Goal: Task Accomplishment & Management: Manage account settings

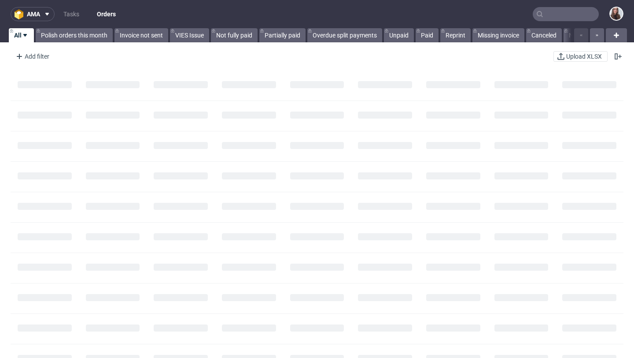
click at [565, 12] on input "text" at bounding box center [566, 14] width 66 height 14
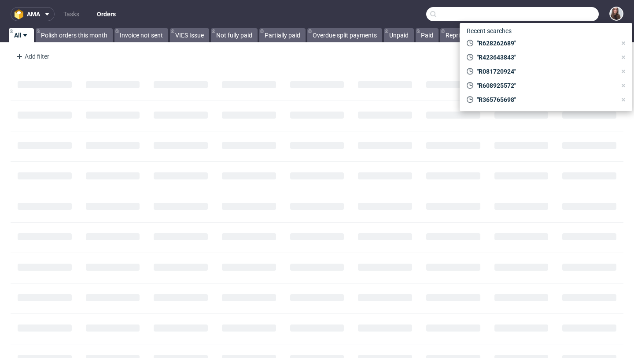
paste input "R628262689"
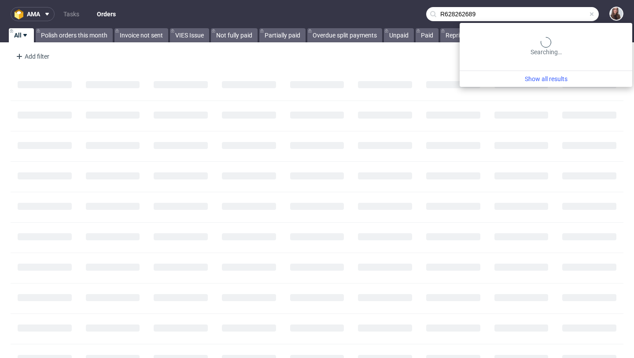
type input "R628262689"
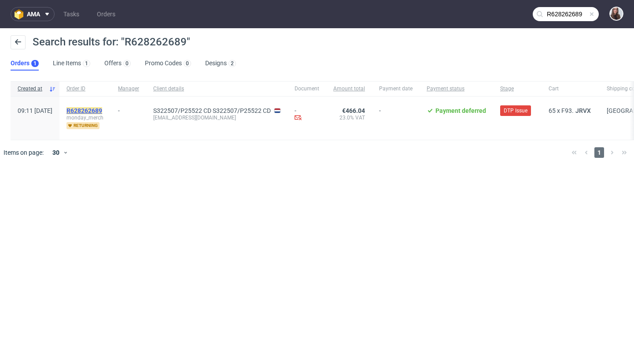
click at [102, 113] on mark "R628262689" at bounding box center [85, 110] width 36 height 7
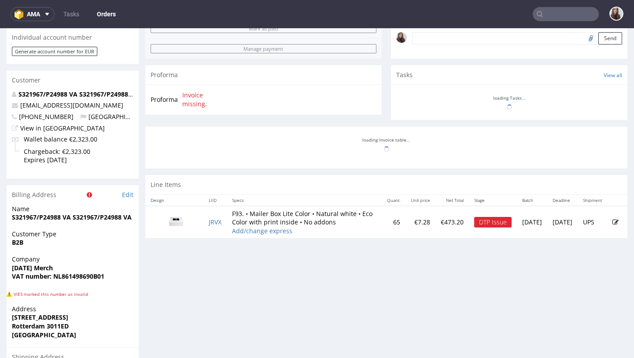
scroll to position [303, 0]
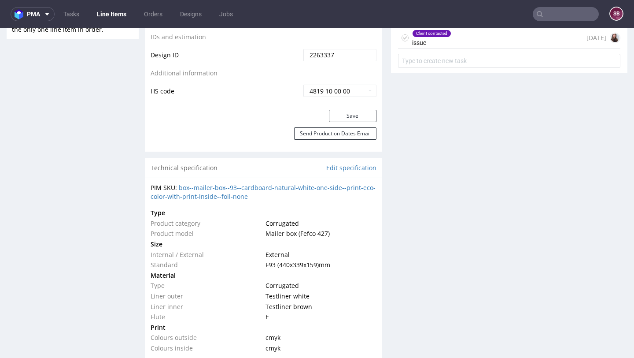
scroll to position [506, 0]
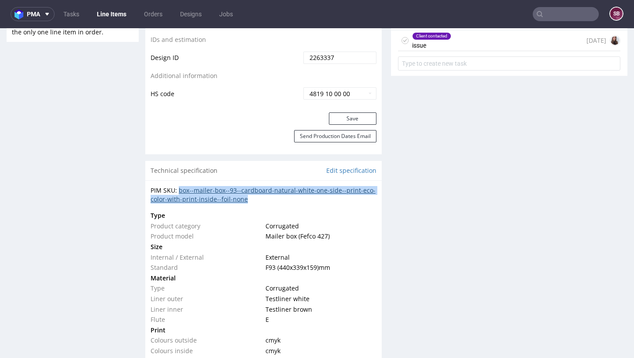
drag, startPoint x: 272, startPoint y: 198, endPoint x: 179, endPoint y: 190, distance: 93.3
click at [179, 190] on div "PIM SKU: box--mailer-box--93--cardboard-natural-white-one-side--print-eco-color…" at bounding box center [264, 194] width 226 height 17
copy link "box--mailer-box--93--cardboard-natural-white-one-side--print-eco-color-with-pri…"
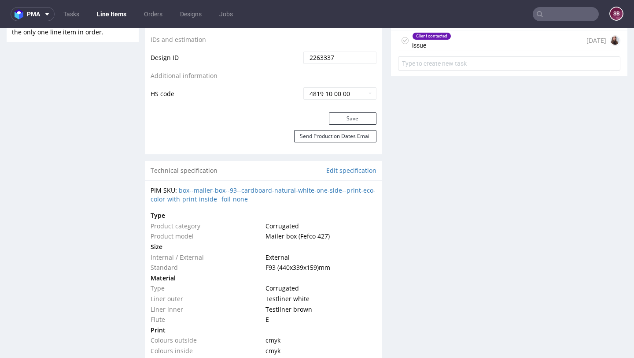
click at [492, 206] on div "Production Files - Design 2263337 Spit Recreate spit spit__ph-zapier__f93__mond…" at bounding box center [509, 357] width 237 height 1359
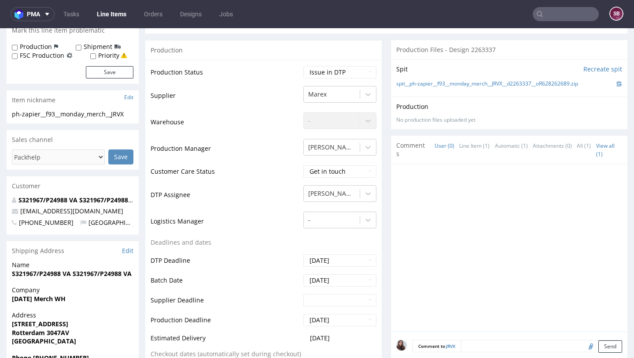
scroll to position [0, 0]
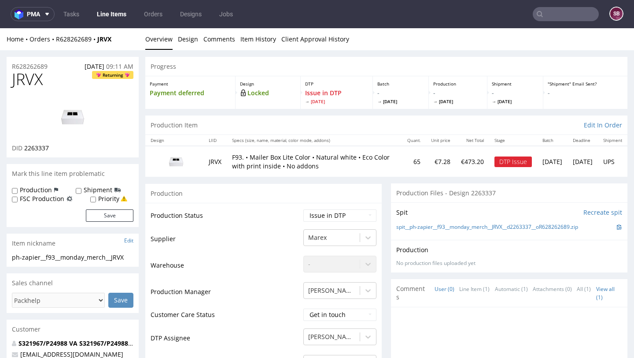
click at [554, 9] on input "text" at bounding box center [566, 14] width 66 height 14
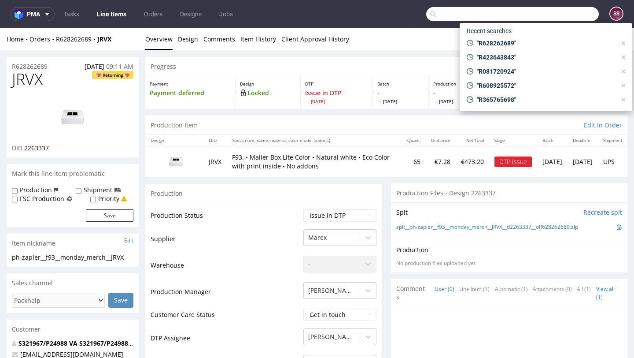
paste input "R530255100"
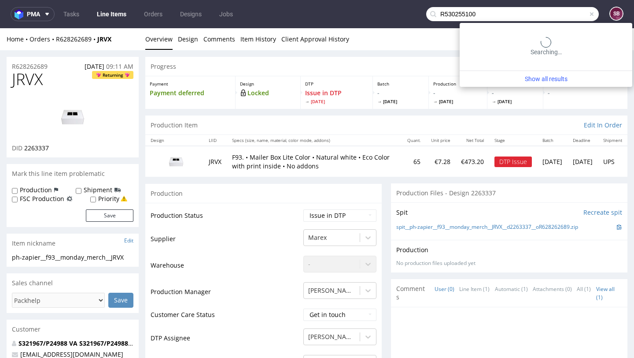
type input "R530255100"
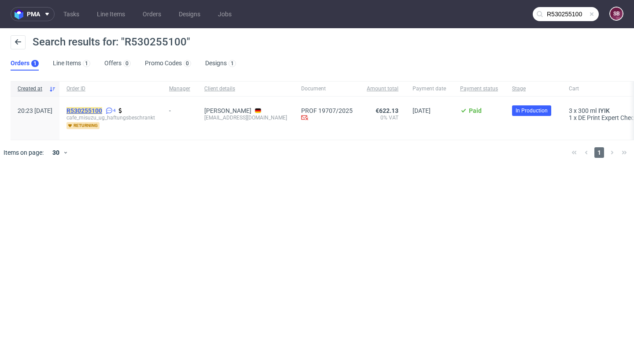
click at [102, 109] on mark "R530255100" at bounding box center [85, 110] width 36 height 7
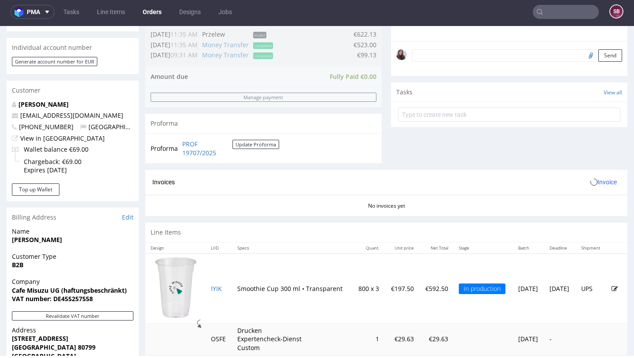
scroll to position [331, 0]
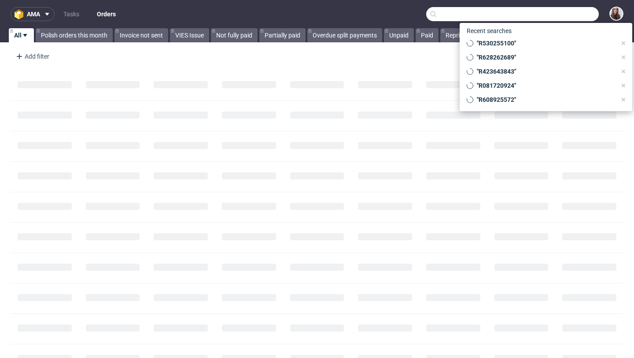
click at [544, 14] on input "text" at bounding box center [512, 14] width 173 height 14
paste input "R912929595"
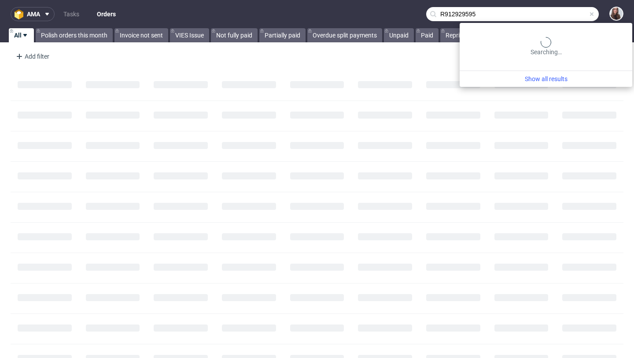
type input "R912929595"
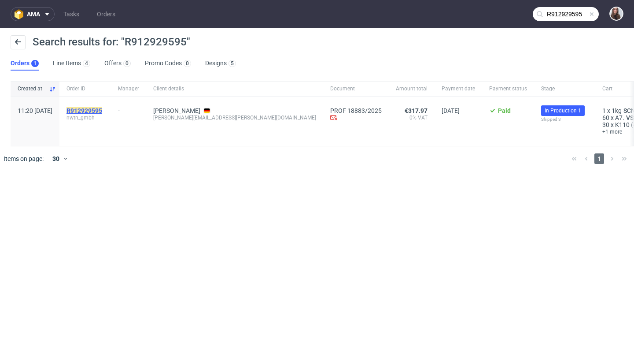
click at [102, 110] on mark "R912929595" at bounding box center [85, 110] width 36 height 7
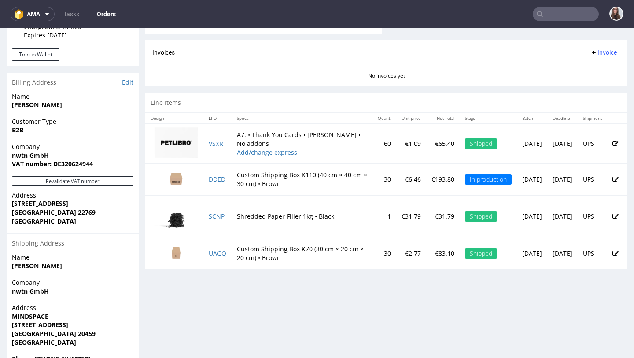
scroll to position [421, 0]
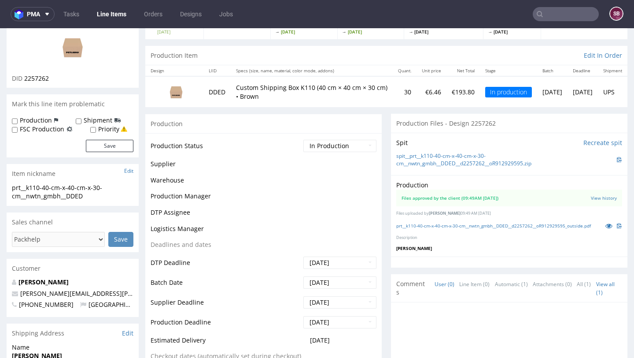
scroll to position [116, 0]
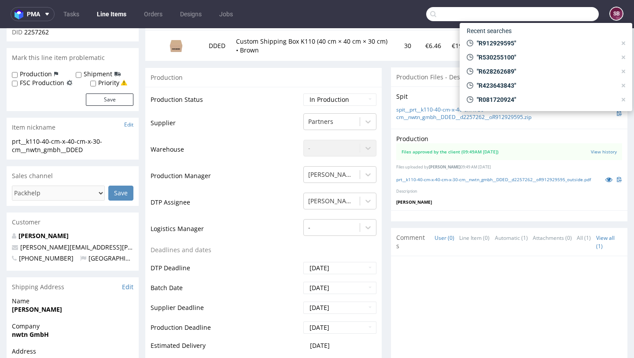
click at [539, 11] on input "text" at bounding box center [512, 14] width 173 height 14
paste input "R901569582"
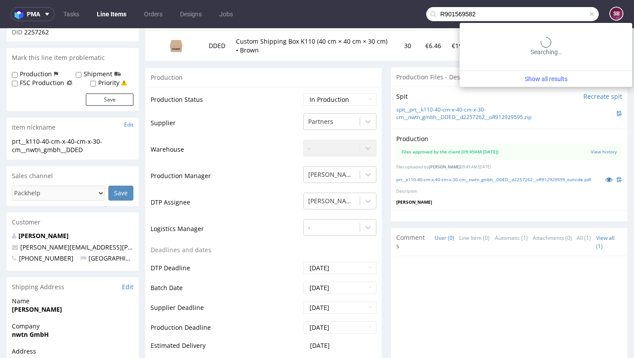
type input "R901569582"
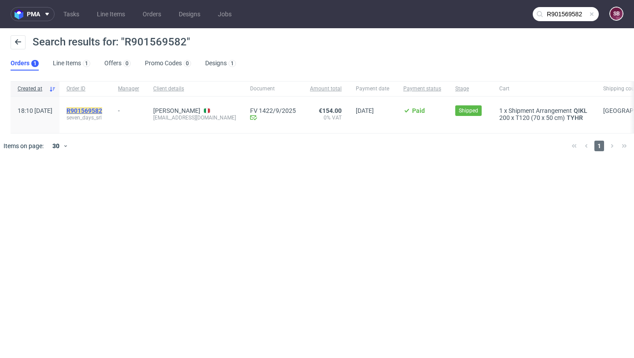
click at [102, 110] on mark "R901569582" at bounding box center [85, 110] width 36 height 7
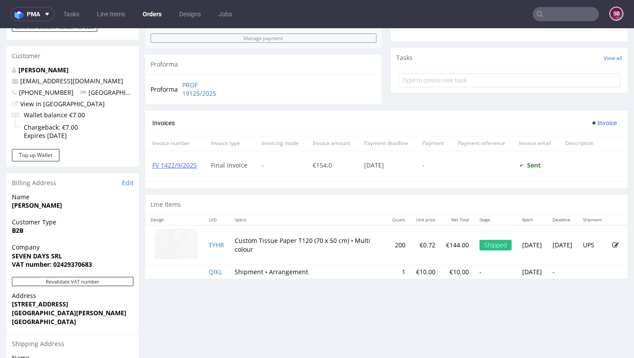
scroll to position [297, 0]
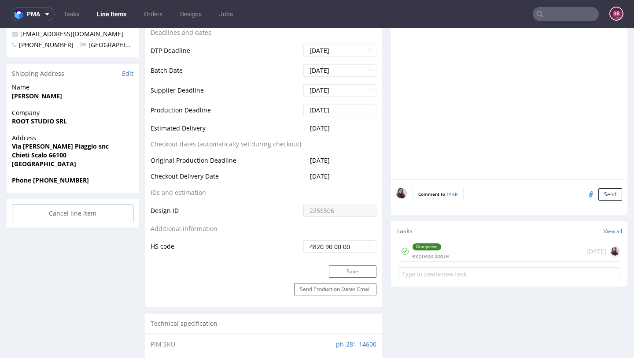
scroll to position [343, 0]
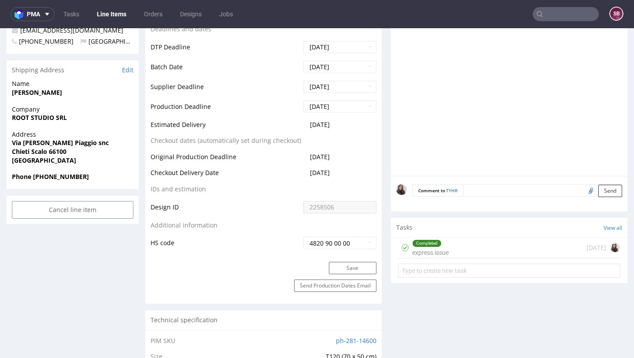
click at [434, 244] on div "Completed" at bounding box center [427, 243] width 29 height 7
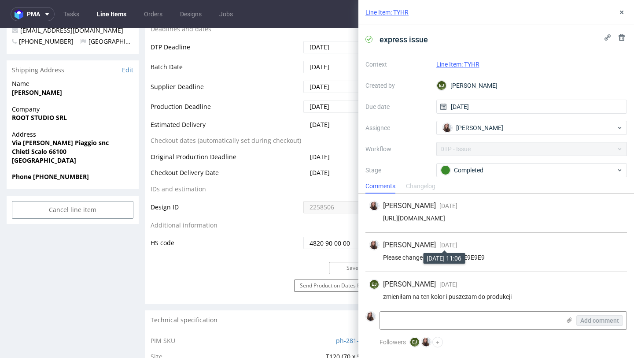
scroll to position [7, 0]
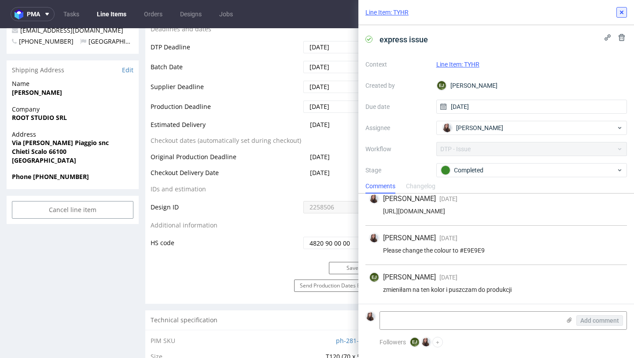
click at [620, 16] on button at bounding box center [622, 12] width 11 height 11
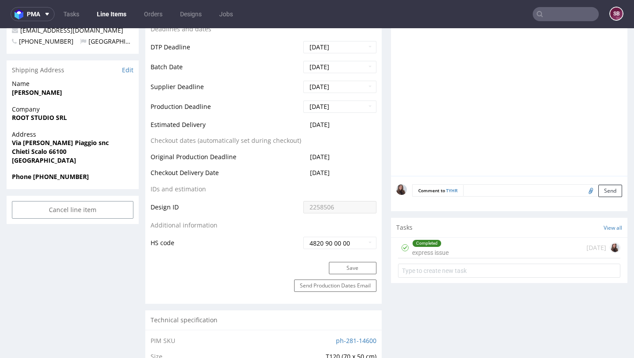
click at [562, 10] on input "text" at bounding box center [566, 14] width 66 height 14
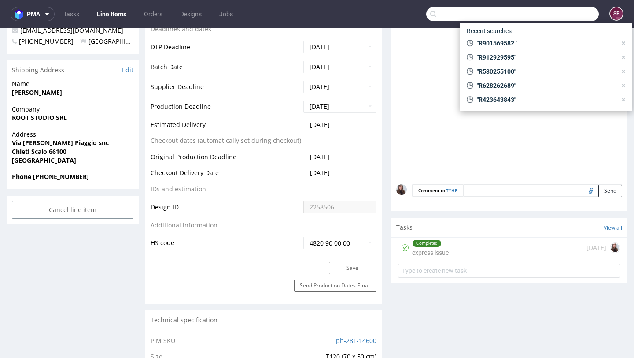
paste input "R657005829"
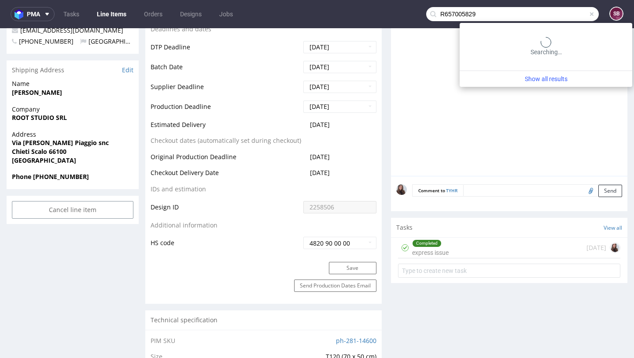
type input "R657005829"
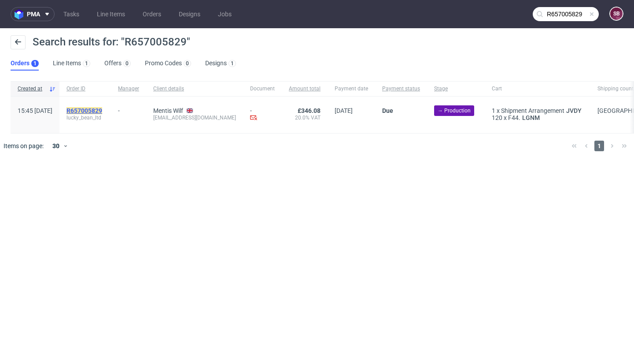
click at [102, 109] on mark "R657005829" at bounding box center [85, 110] width 36 height 7
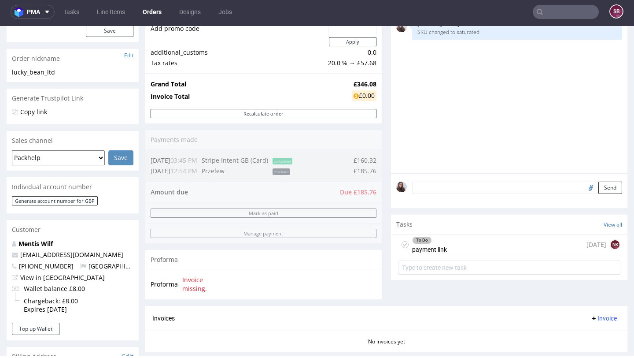
scroll to position [155, 0]
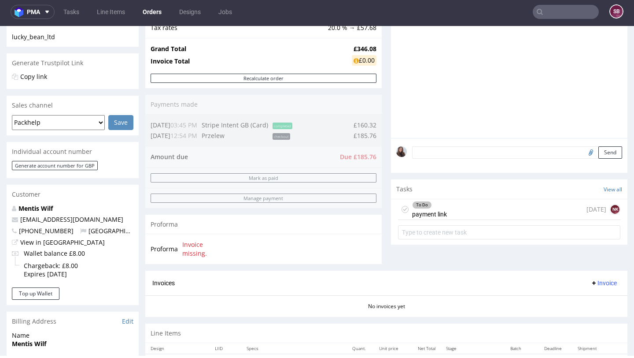
click at [437, 208] on div "To Do" at bounding box center [430, 204] width 34 height 7
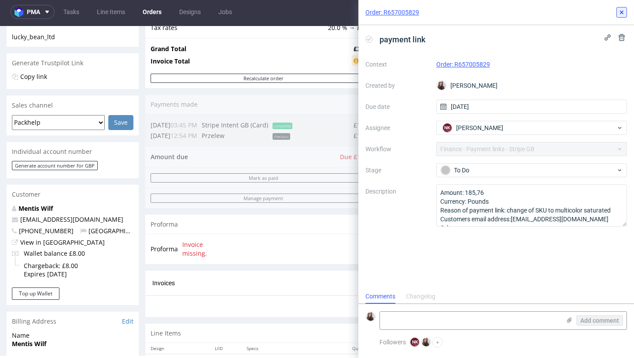
click at [623, 12] on icon at bounding box center [621, 12] width 7 height 7
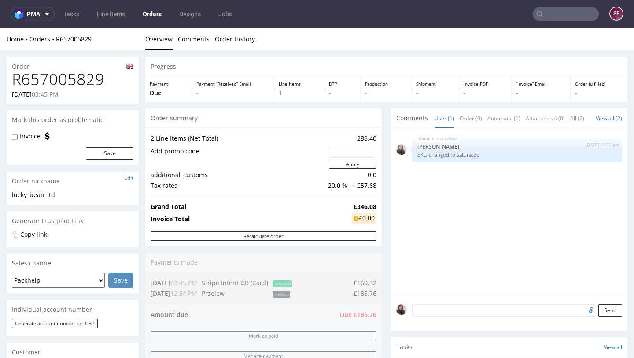
click at [549, 14] on input "text" at bounding box center [566, 14] width 66 height 14
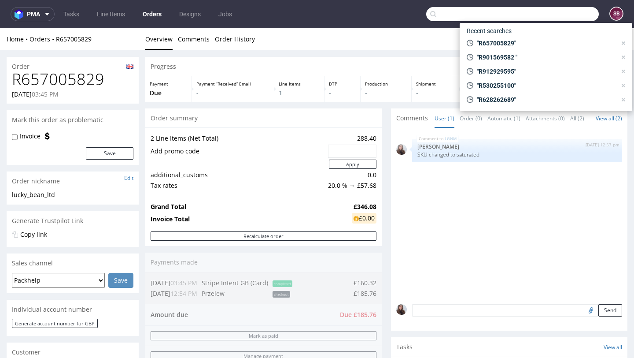
paste input "R387946860"
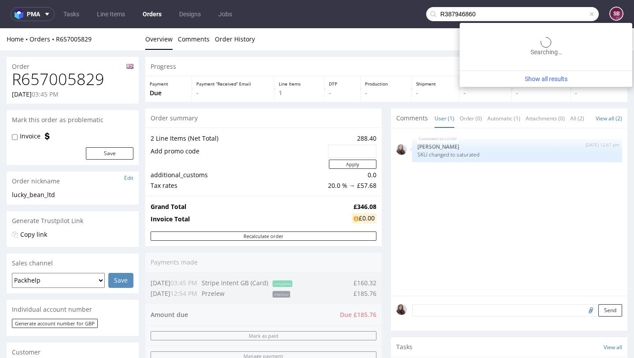
type input "R387946860"
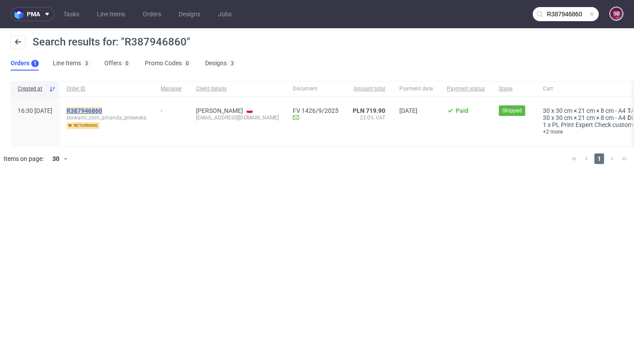
click at [102, 109] on mark "R387946860" at bounding box center [85, 110] width 36 height 7
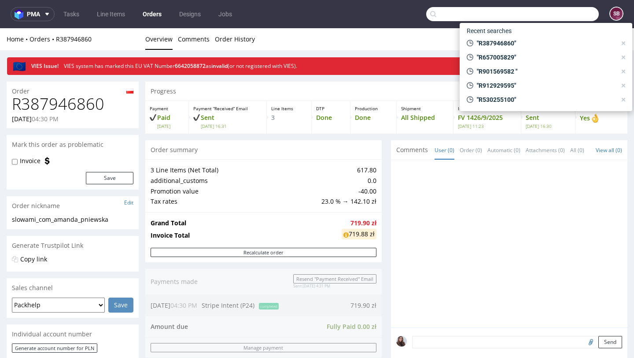
click at [561, 15] on input "text" at bounding box center [512, 14] width 173 height 14
paste input "R926570246"
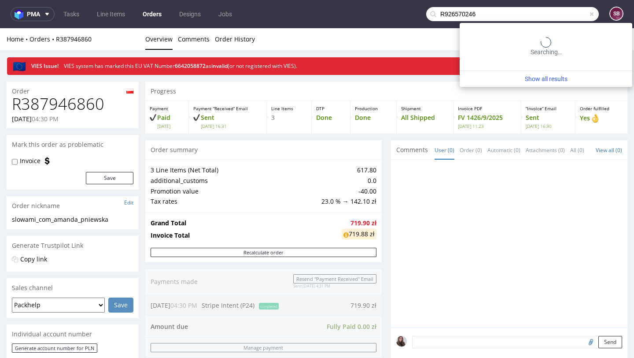
type input "R926570246"
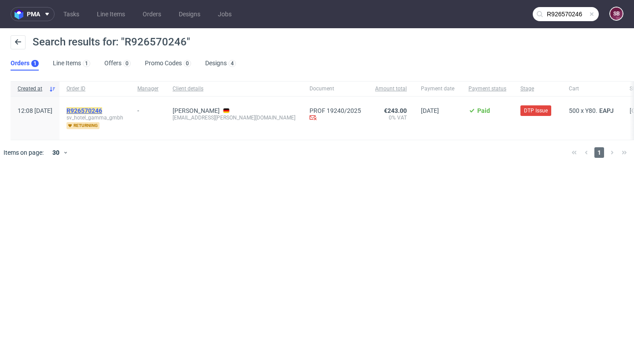
click at [102, 110] on mark "R926570246" at bounding box center [85, 110] width 36 height 7
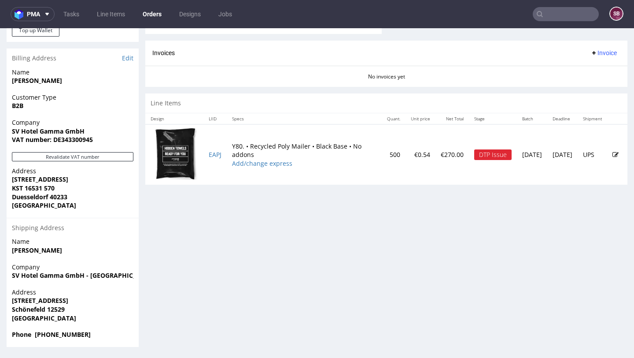
scroll to position [2, 0]
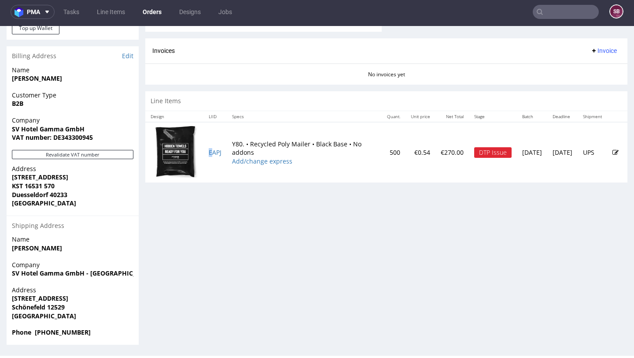
click at [214, 156] on td "EAPJ" at bounding box center [215, 152] width 23 height 60
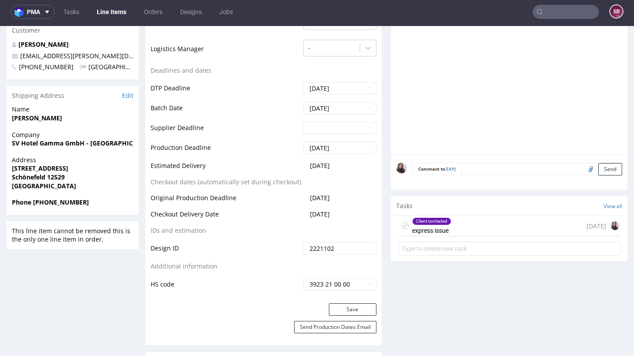
scroll to position [341, 0]
click at [466, 217] on div "Client contacted express issue 10 days ago" at bounding box center [509, 225] width 222 height 21
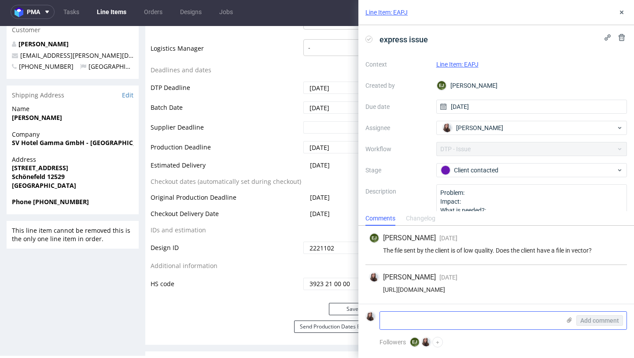
click at [438, 320] on textarea at bounding box center [470, 320] width 181 height 18
paste textarea "Is there any alternative?"
click at [383, 317] on textarea "Is there any alternative?" at bounding box center [470, 320] width 181 height 18
paste textarea "Unfortunately, I don't have the vector format, but we have used this format bef…"
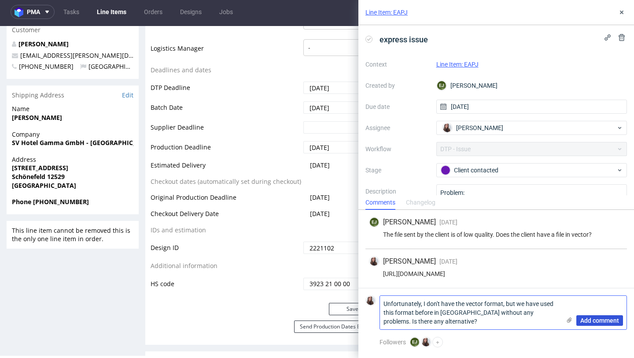
type textarea "Unfortunately, I don't have the vector format, but we have used this format bef…"
click at [586, 319] on span "Add comment" at bounding box center [600, 320] width 39 height 6
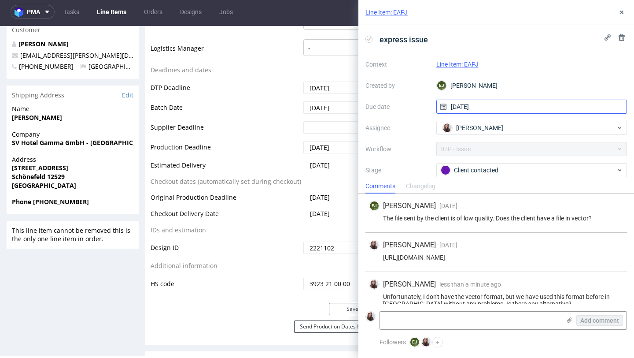
scroll to position [14, 0]
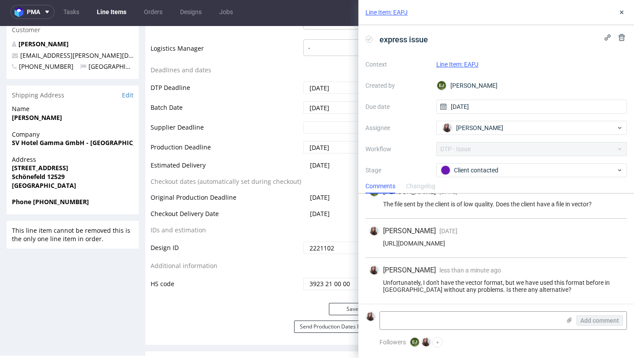
click at [471, 63] on link "Line Item: EAPJ" at bounding box center [458, 64] width 42 height 7
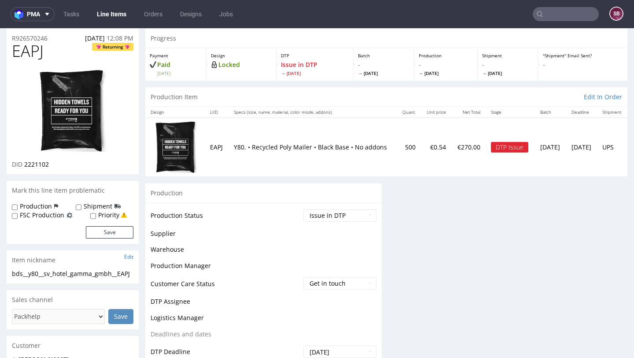
scroll to position [38, 0]
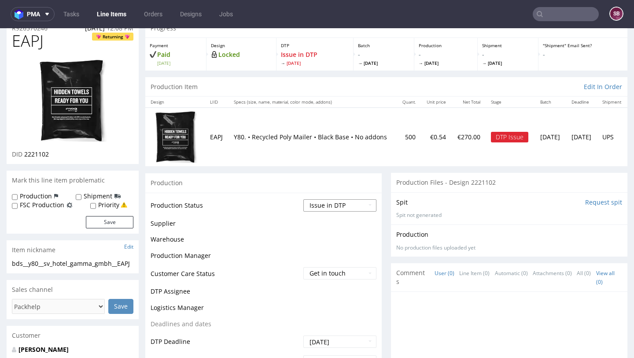
click at [333, 204] on select "Waiting for Artwork Waiting for Diecut Waiting for Mockup Waiting for DTP Waiti…" at bounding box center [340, 205] width 73 height 12
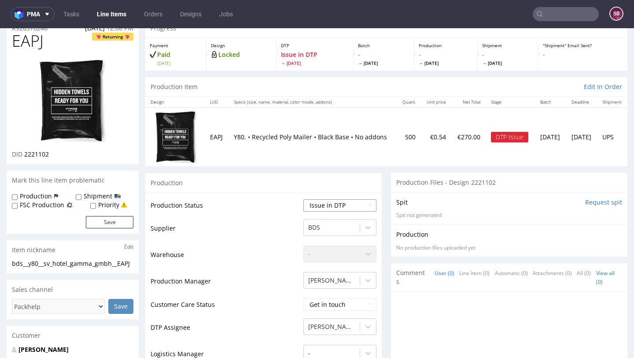
select select "back_for_dtp"
click at [304, 199] on select "Waiting for Artwork Waiting for Diecut Waiting for Mockup Waiting for DTP Waiti…" at bounding box center [340, 205] width 73 height 12
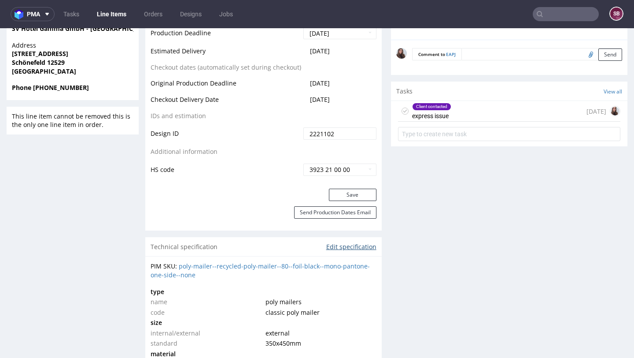
scroll to position [463, 0]
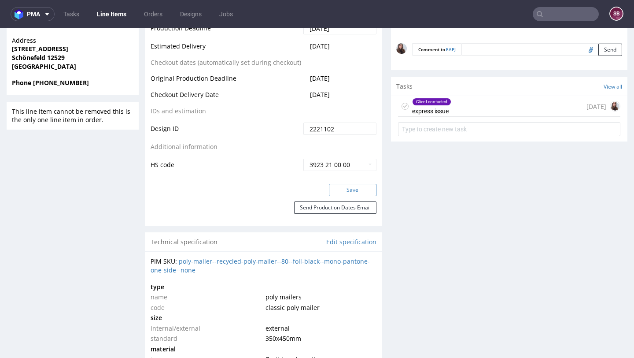
click at [354, 192] on button "Save" at bounding box center [353, 190] width 48 height 12
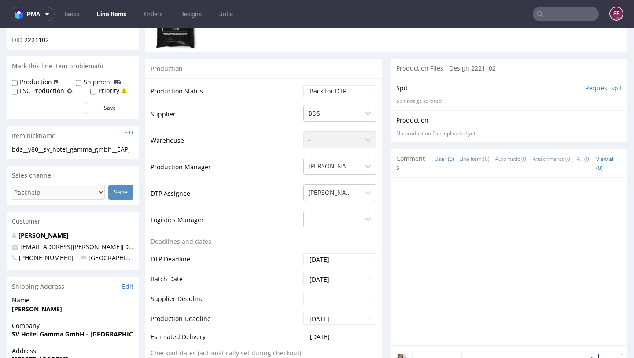
scroll to position [8, 0]
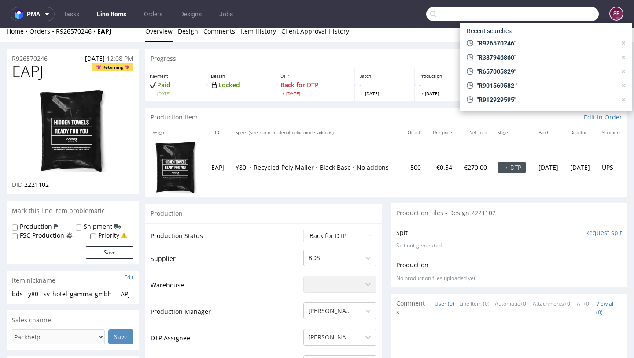
click at [557, 15] on input "text" at bounding box center [512, 14] width 173 height 14
paste input "R958966330"
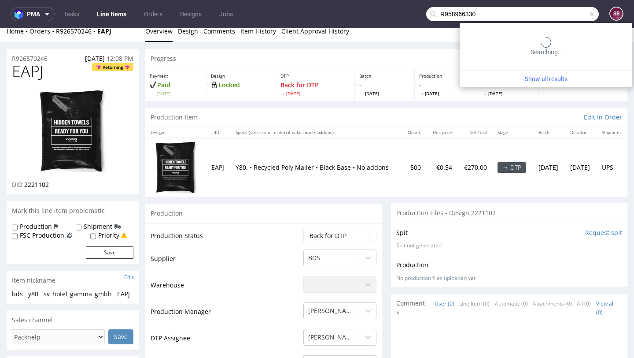
type input "R958966330"
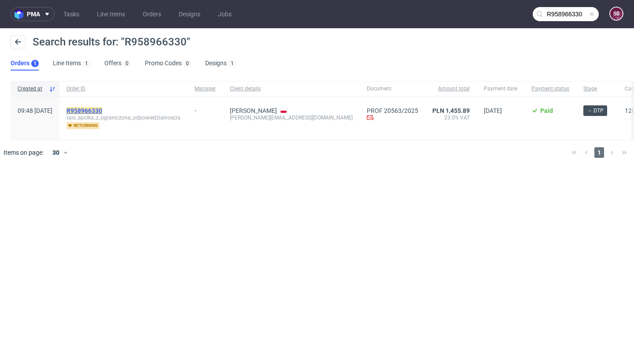
click at [102, 110] on mark "R958966330" at bounding box center [85, 110] width 36 height 7
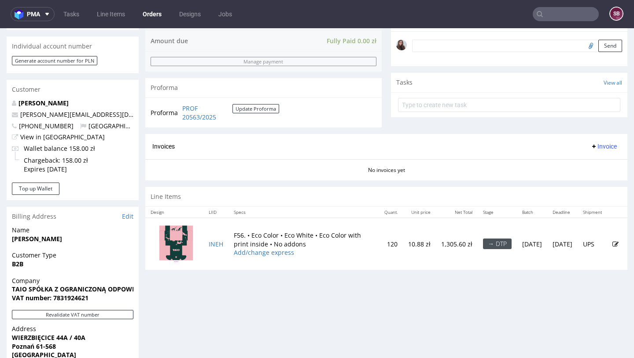
scroll to position [274, 0]
